Goal: Find specific page/section: Find specific page/section

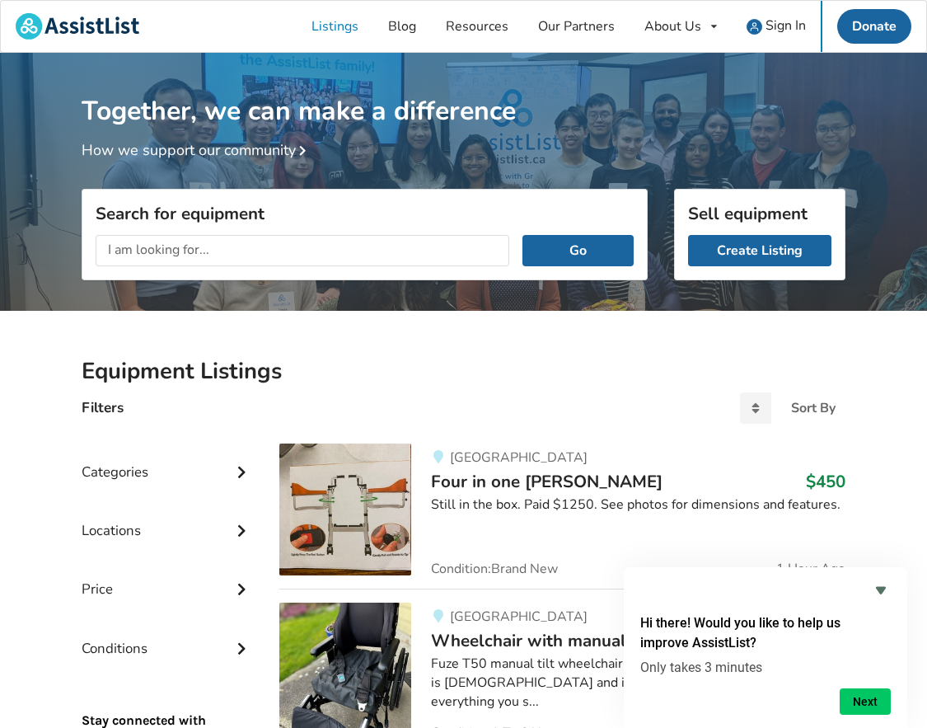
click at [533, 692] on div "Fuze T50 manual tilt wheelchair with 50-degree tilt. The wheelchair is [DEMOGRA…" at bounding box center [638, 682] width 415 height 57
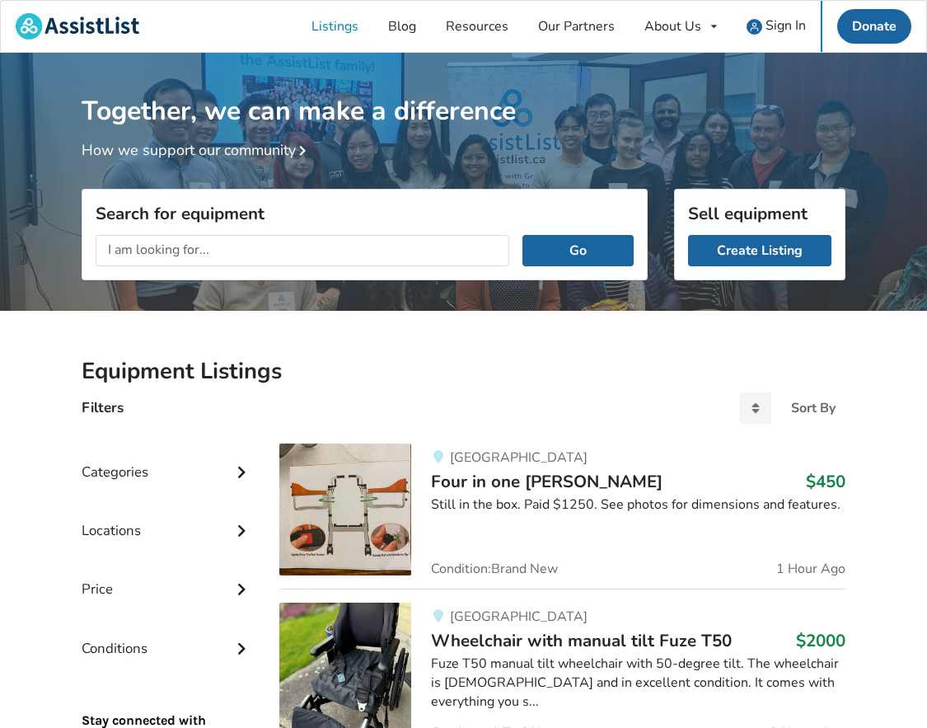
click at [233, 475] on icon at bounding box center [241, 470] width 16 height 14
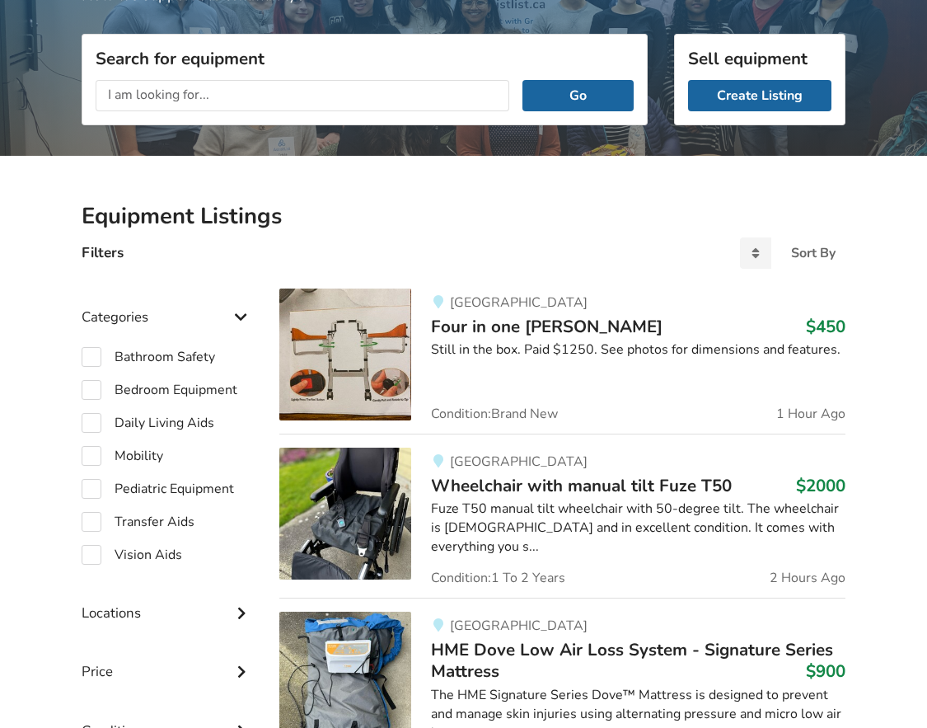
scroll to position [165, 0]
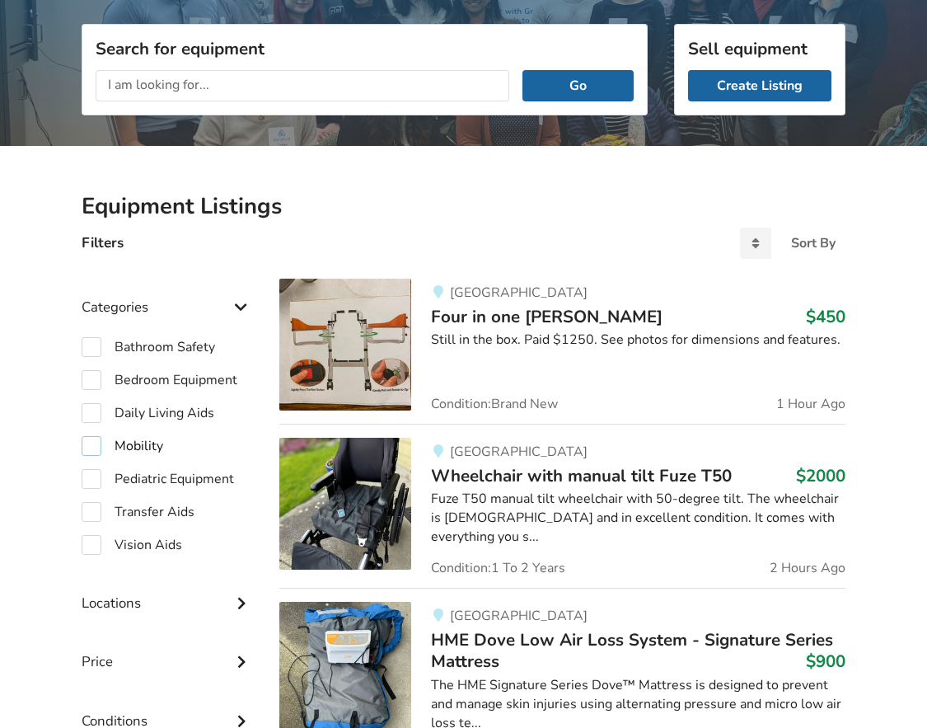
click at [103, 444] on label "Mobility" at bounding box center [123, 446] width 82 height 20
checkbox input "true"
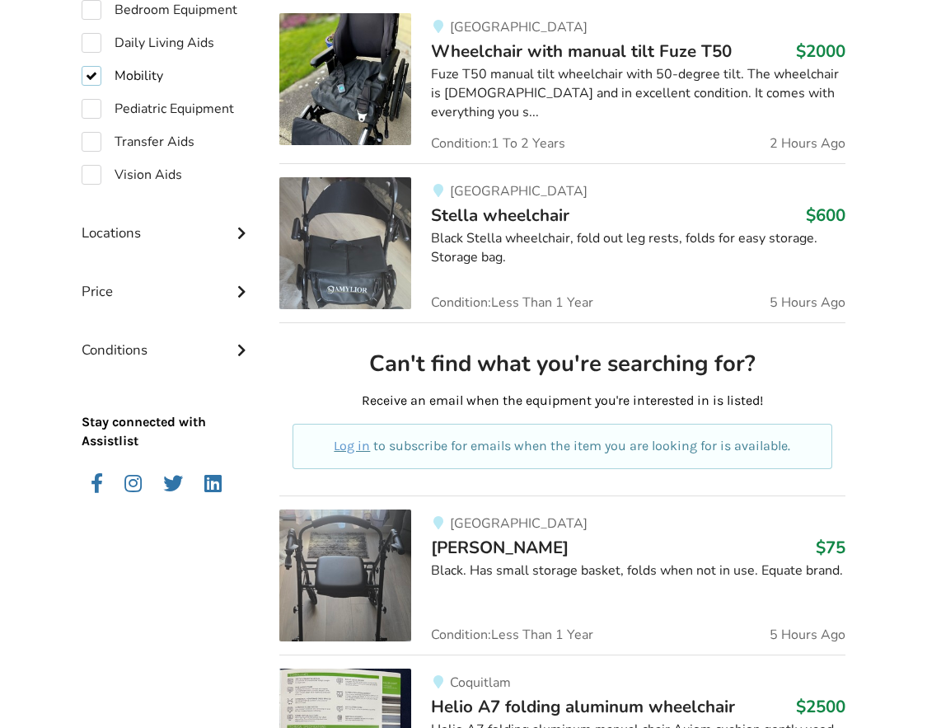
scroll to position [412, 0]
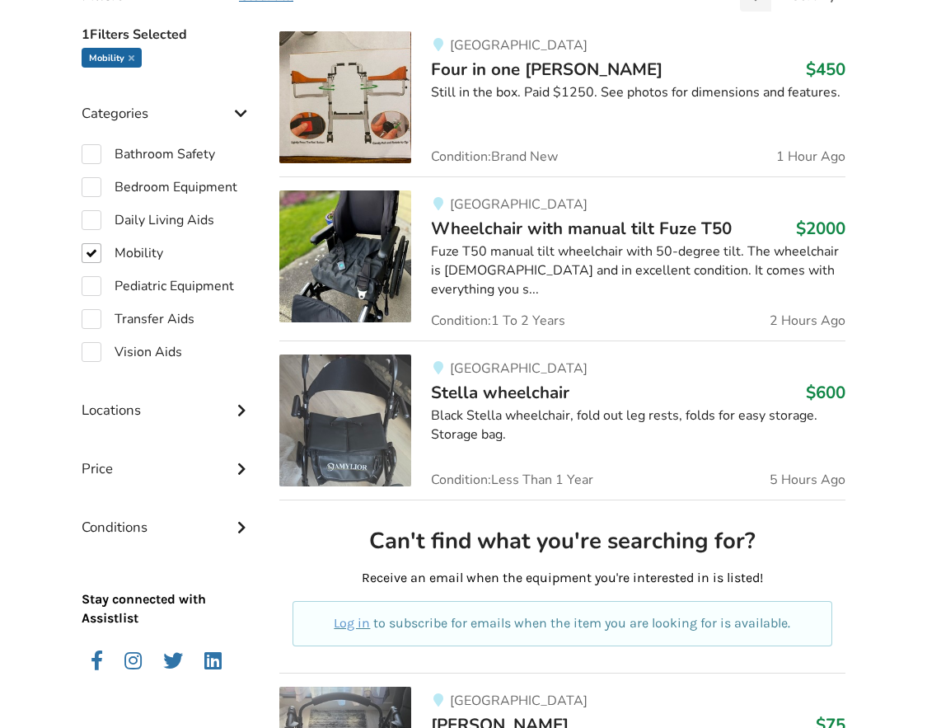
click at [239, 525] on icon at bounding box center [241, 525] width 16 height 14
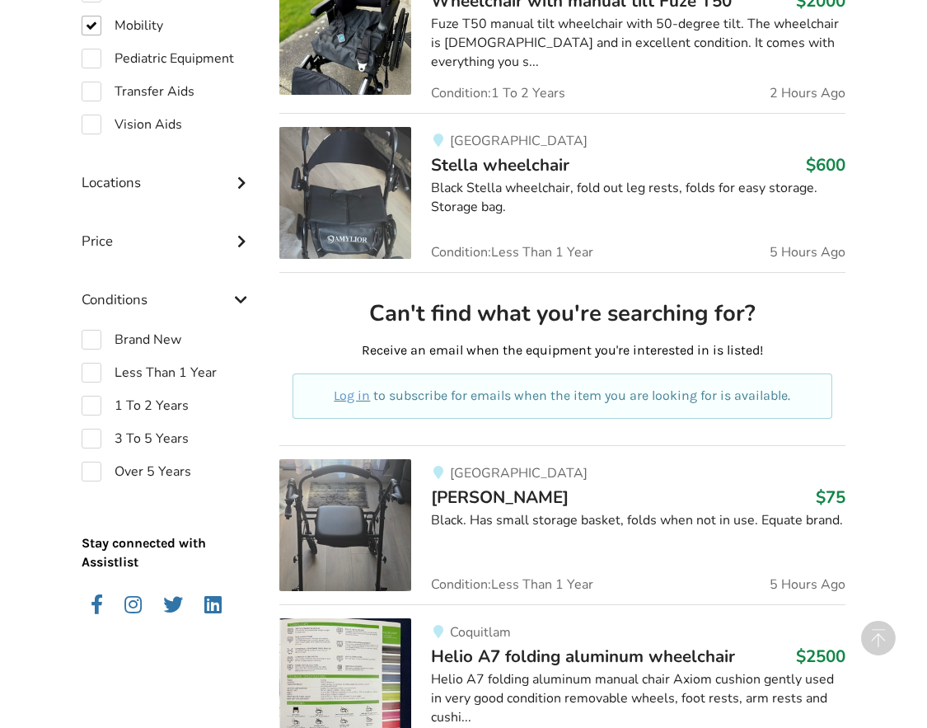
scroll to position [659, 0]
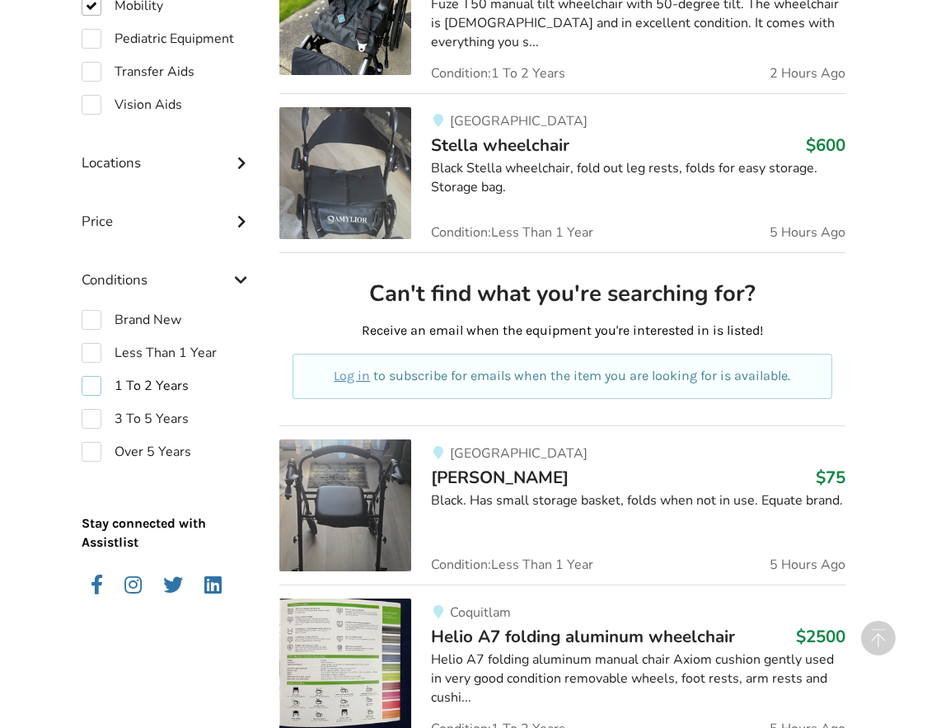
click at [102, 387] on label "1 To 2 Years" at bounding box center [135, 386] width 107 height 20
checkbox input "true"
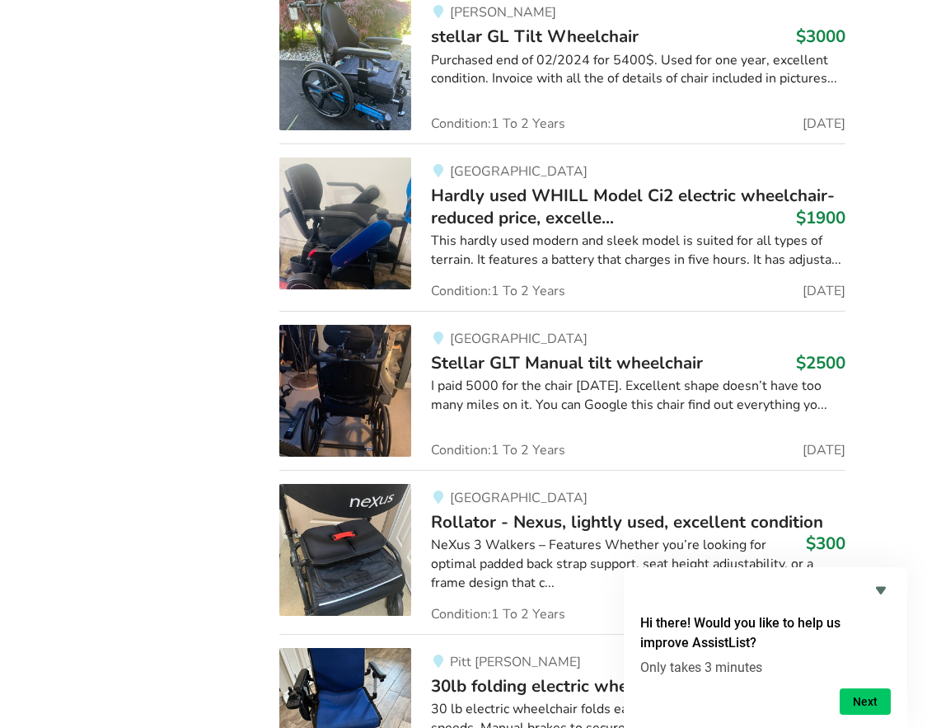
scroll to position [2193, 0]
